Goal: Information Seeking & Learning: Learn about a topic

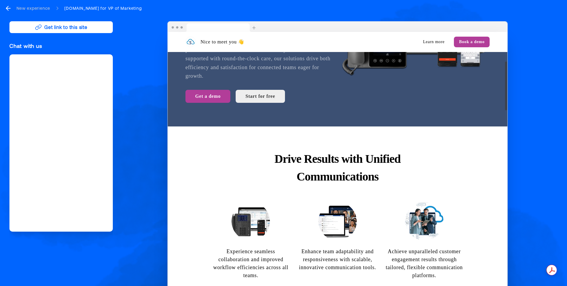
scroll to position [174, 0]
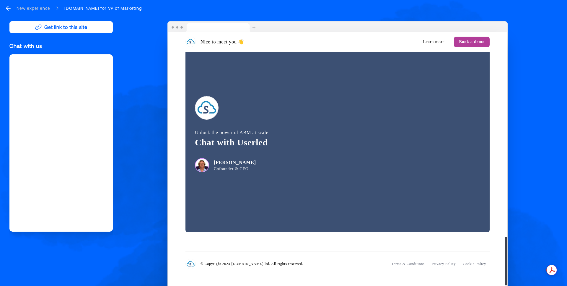
scroll to position [1088, 0]
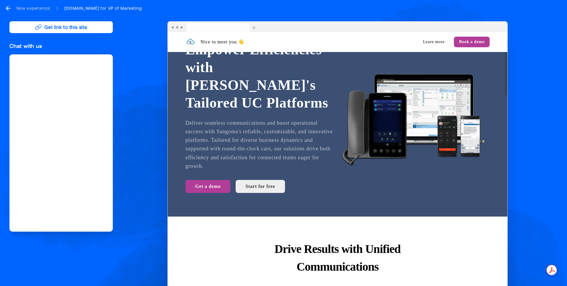
scroll to position [0, 0]
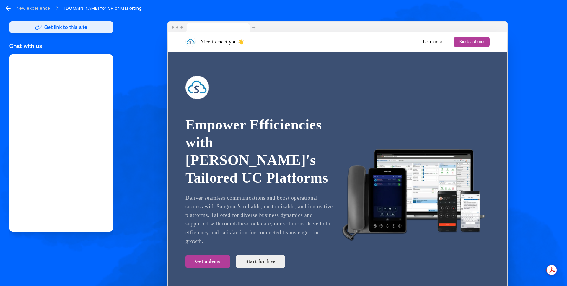
click at [66, 27] on button "Get link to this site" at bounding box center [60, 27] width 103 height 12
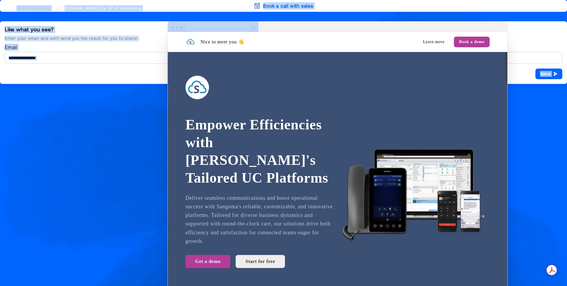
drag, startPoint x: 359, startPoint y: 24, endPoint x: 422, endPoint y: 102, distance: 100.8
click at [422, 102] on div "Nice to meet you 👋 Learn more Book a demo Empower Efficiencies with Sangoma's T…" at bounding box center [337, 157] width 340 height 272
click at [536, 106] on div "Nice to meet you 👋 Learn more Book a demo Empower Efficiencies with Sangoma's T…" at bounding box center [337, 157] width 440 height 272
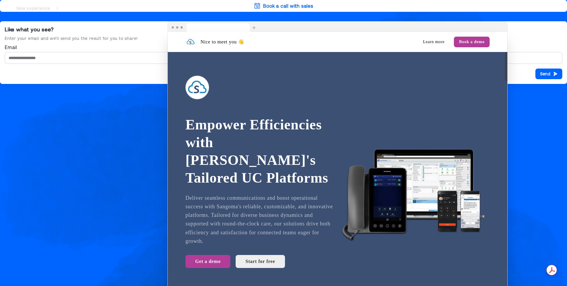
click at [255, 29] on img at bounding box center [213, 27] width 91 height 11
click at [126, 94] on div "Nice to meet you 👋 Learn more Book a demo Empower Efficiencies with Sangoma's T…" at bounding box center [337, 157] width 440 height 272
click at [90, 21] on div "Like what you see? Enter your email and we’ll send you the result for you to sh…" at bounding box center [283, 52] width 567 height 63
click at [77, 136] on div "Book a call with sales Like what you see? Enter your email and we’ll send you t…" at bounding box center [283, 143] width 567 height 286
click at [300, 30] on div at bounding box center [337, 27] width 339 height 11
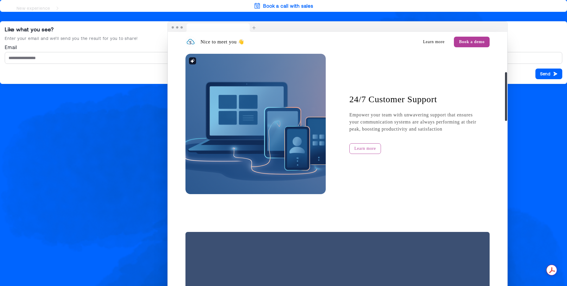
scroll to position [1128, 0]
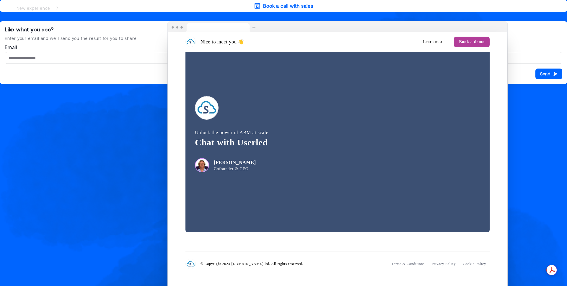
drag, startPoint x: 53, startPoint y: 9, endPoint x: 58, endPoint y: 9, distance: 5.3
click at [55, 9] on div "New experience Sangoma.net.au for VP of Marketing" at bounding box center [73, 8] width 137 height 7
click at [57, 9] on icon at bounding box center [57, 8] width 5 height 5
click at [6, 18] on div "Book a call with sales Like what you see? Enter your email and we’ll send you t…" at bounding box center [283, 143] width 567 height 286
click at [68, 39] on div "Enter your email and we’ll send you the result for you to share!" at bounding box center [283, 38] width 557 height 6
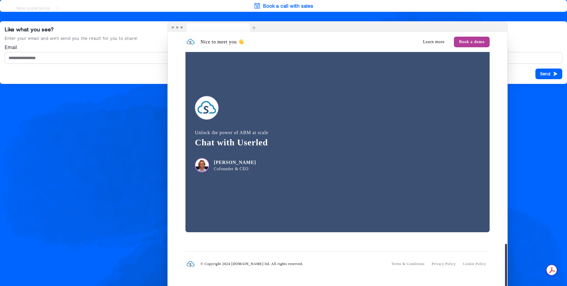
click at [178, 28] on img at bounding box center [213, 27] width 91 height 11
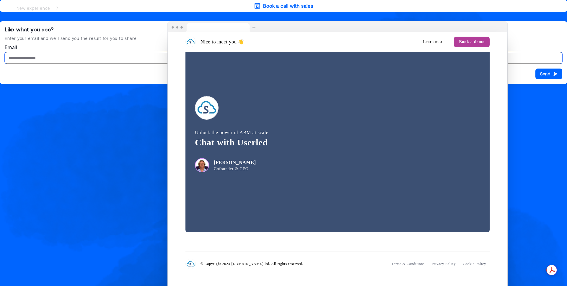
click at [64, 60] on input "Email" at bounding box center [283, 58] width 557 height 12
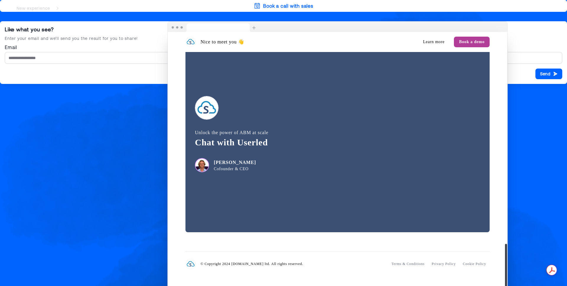
click at [114, 123] on div "Book a call with sales Like what you see? Enter your email and we’ll send you t…" at bounding box center [283, 143] width 567 height 286
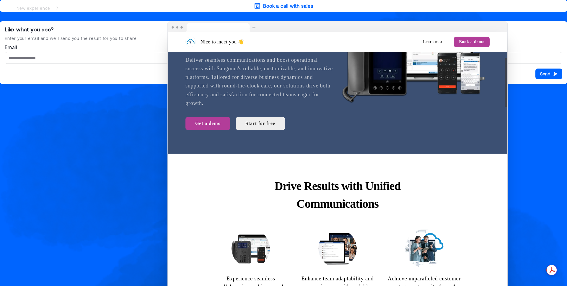
scroll to position [0, 0]
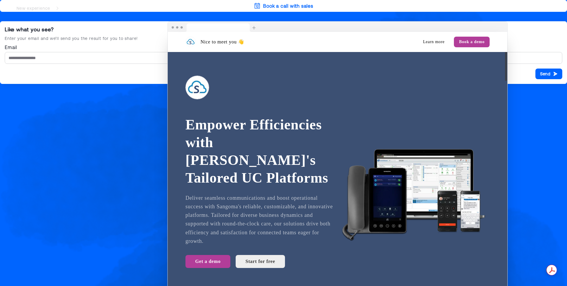
click at [509, 132] on div "Nice to meet you 👋 Learn more Book a demo Empower Efficiencies with Sangoma's T…" at bounding box center [337, 157] width 440 height 272
